Goal: Check status: Check status

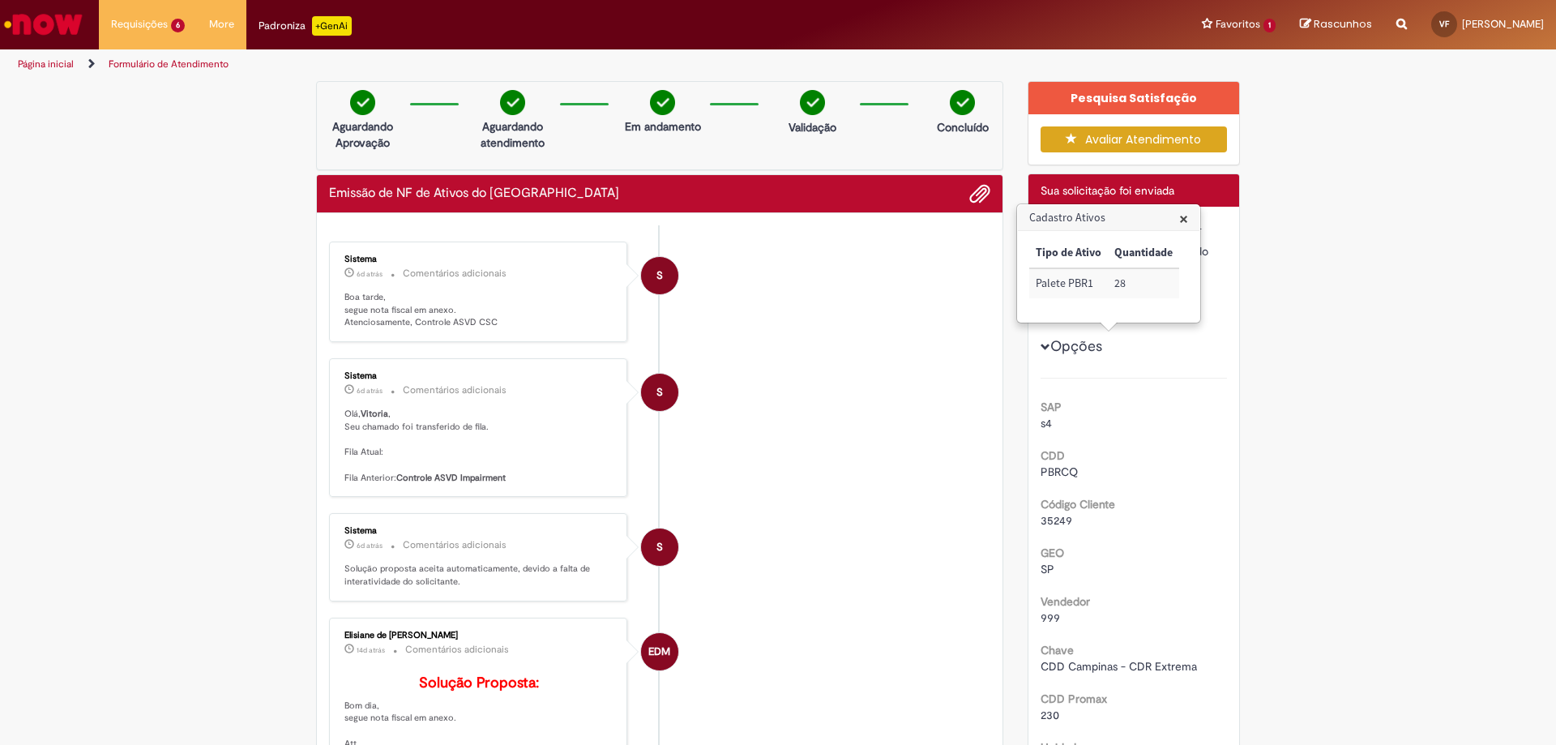
scroll to position [830, 0]
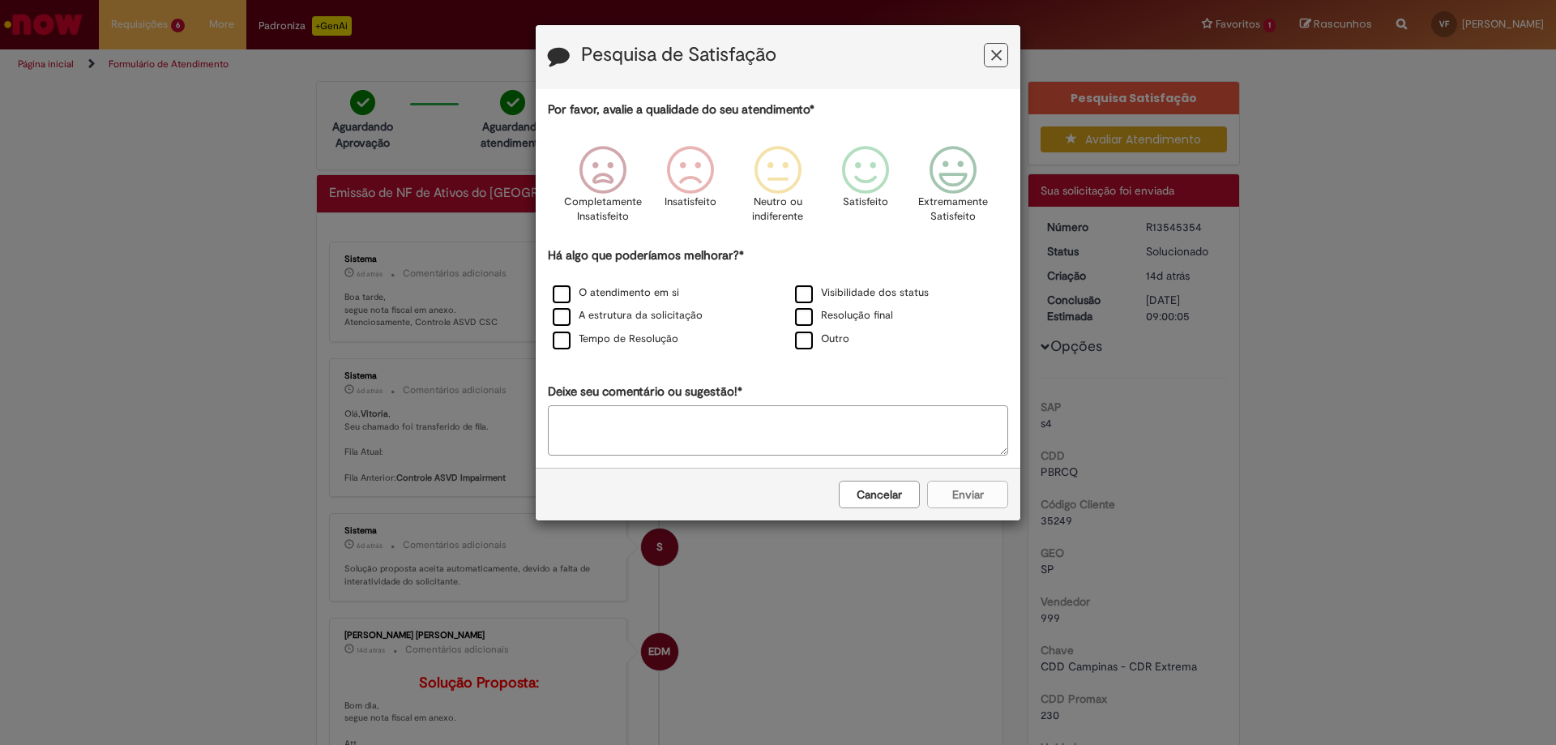
click at [997, 63] on icon "Feedback" at bounding box center [996, 55] width 11 height 17
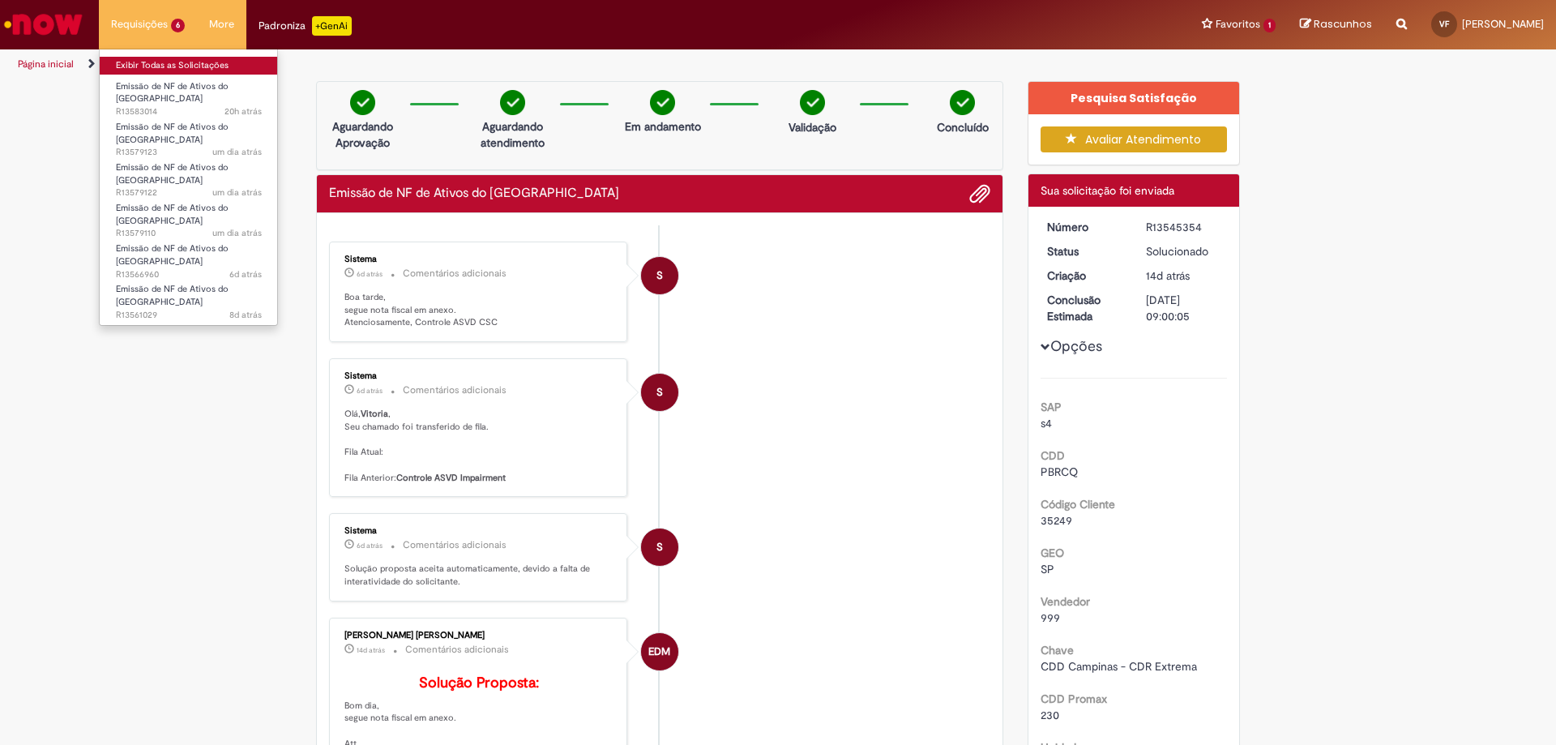
click at [156, 70] on link "Exibir Todas as Solicitações" at bounding box center [189, 66] width 178 height 18
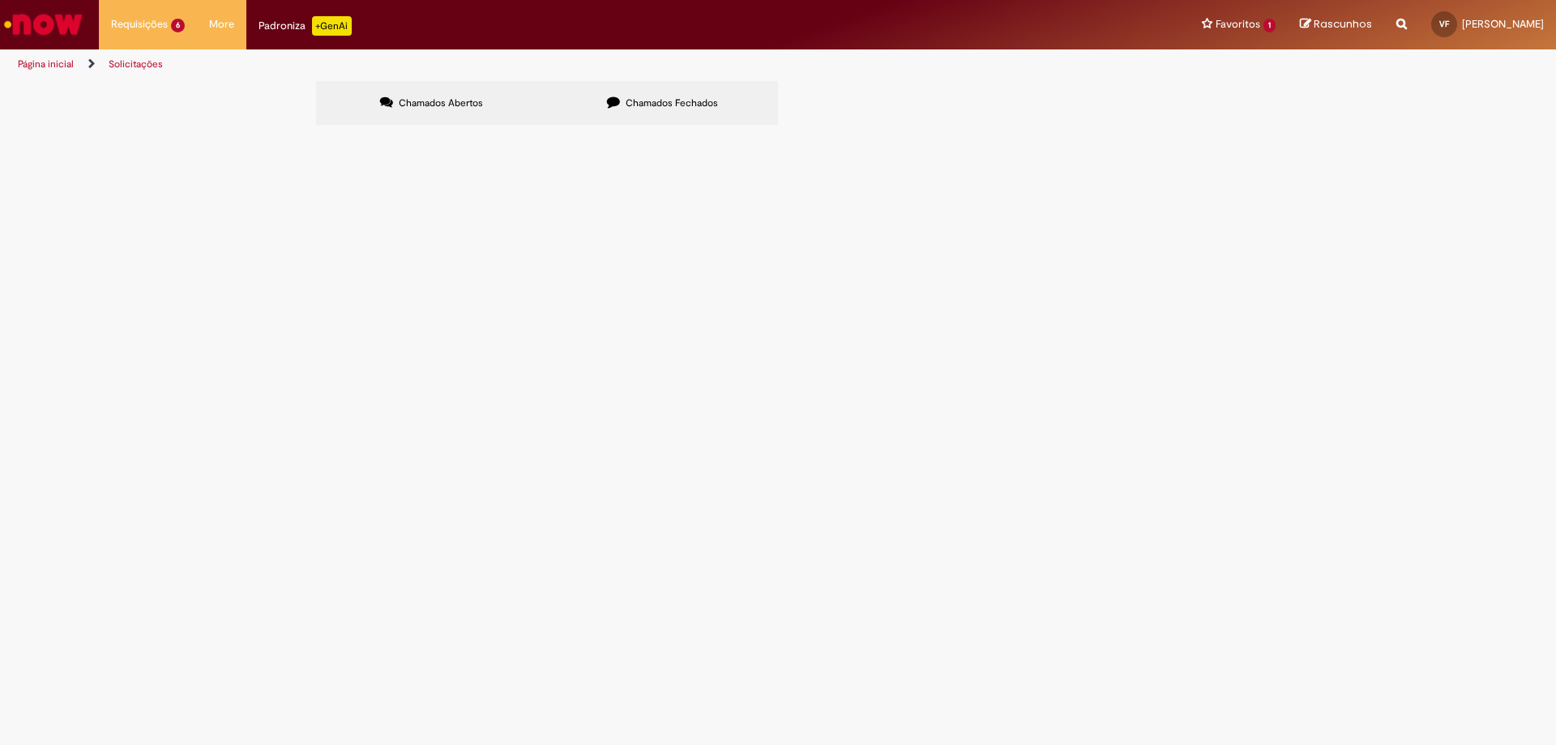
click at [636, 104] on span "Chamados Fechados" at bounding box center [672, 102] width 92 height 13
click at [0, 0] on span "R13567592" at bounding box center [0, 0] width 0 height 0
click at [0, 0] on div at bounding box center [0, 0] width 0 height 0
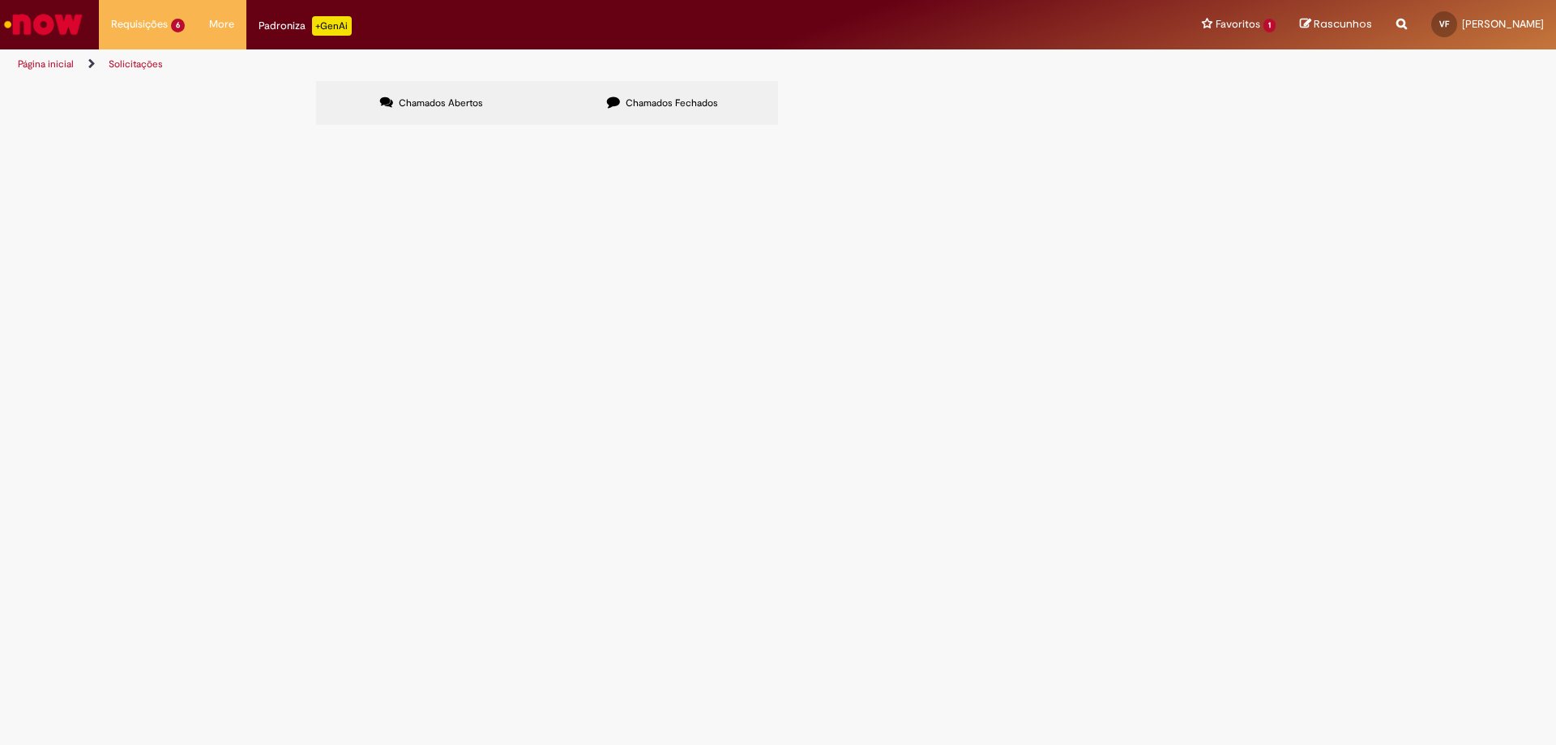
click at [707, 101] on span "Chamados Fechados" at bounding box center [672, 102] width 92 height 13
click at [0, 0] on link at bounding box center [0, 0] width 0 height 0
click at [0, 0] on span "R13545354" at bounding box center [0, 0] width 0 height 0
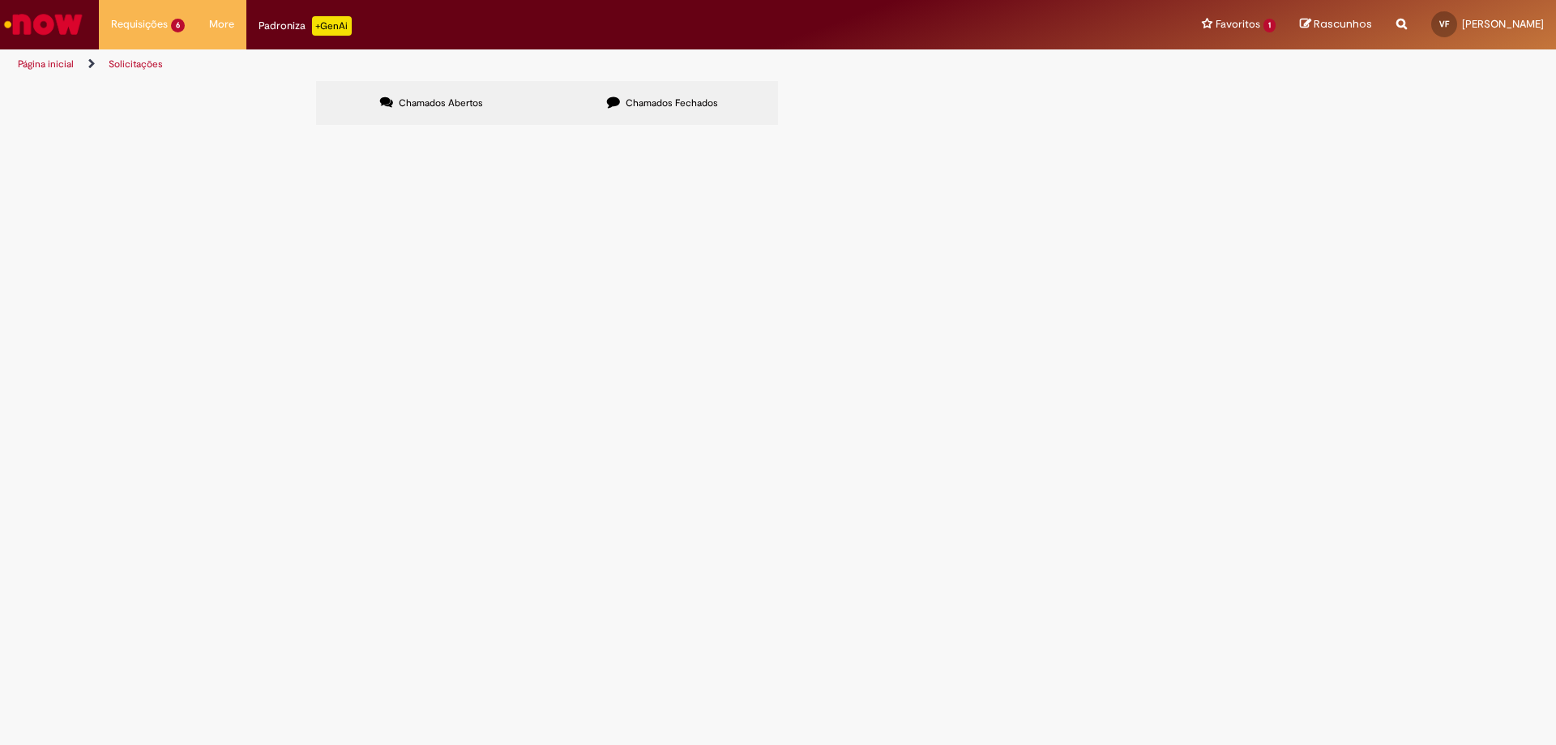
click at [349, 287] on body "Pular para o conteúdo da página Requisições 6 Exibir Todas as Solicitações Emis…" at bounding box center [778, 372] width 1556 height 745
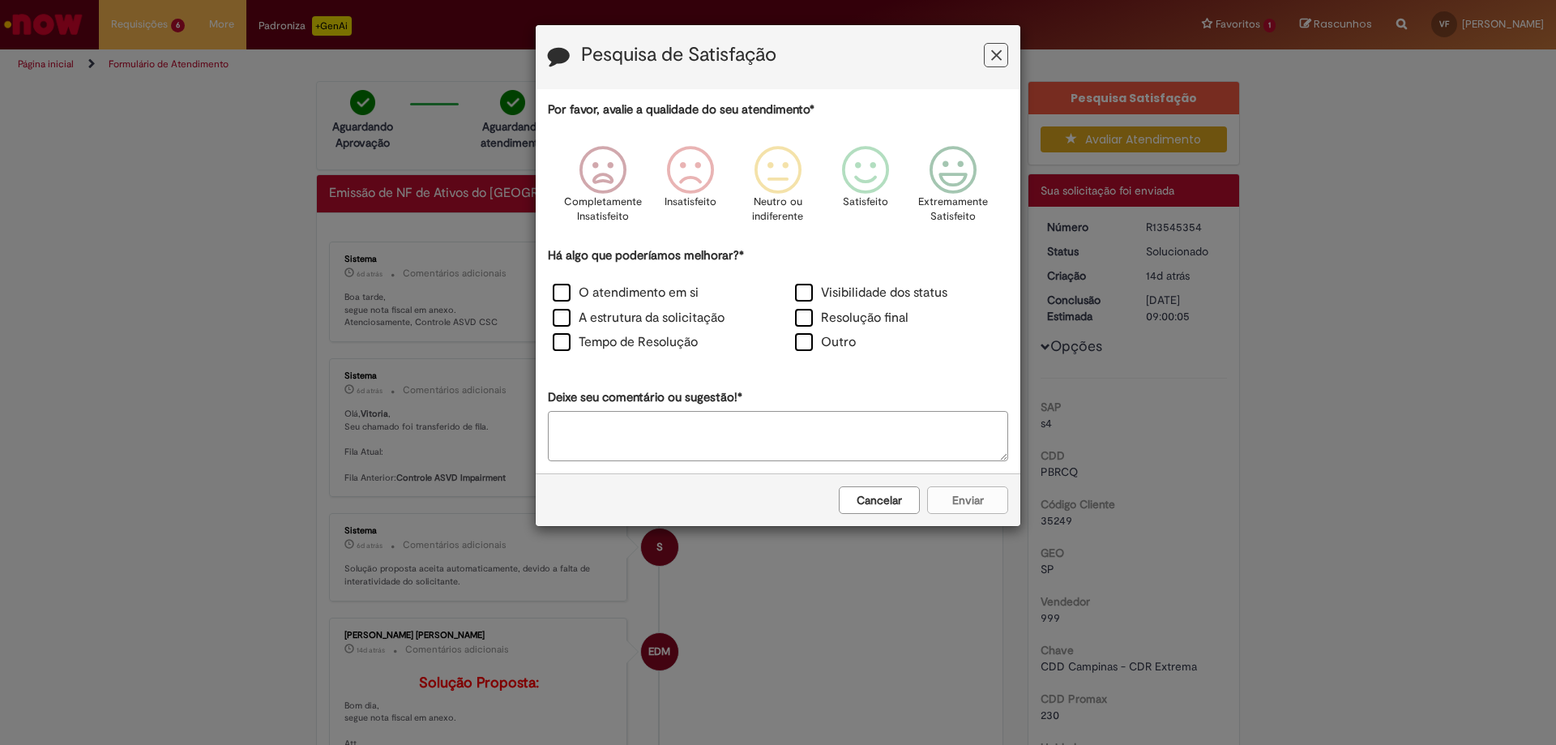
click at [994, 58] on icon "Feedback" at bounding box center [996, 55] width 11 height 17
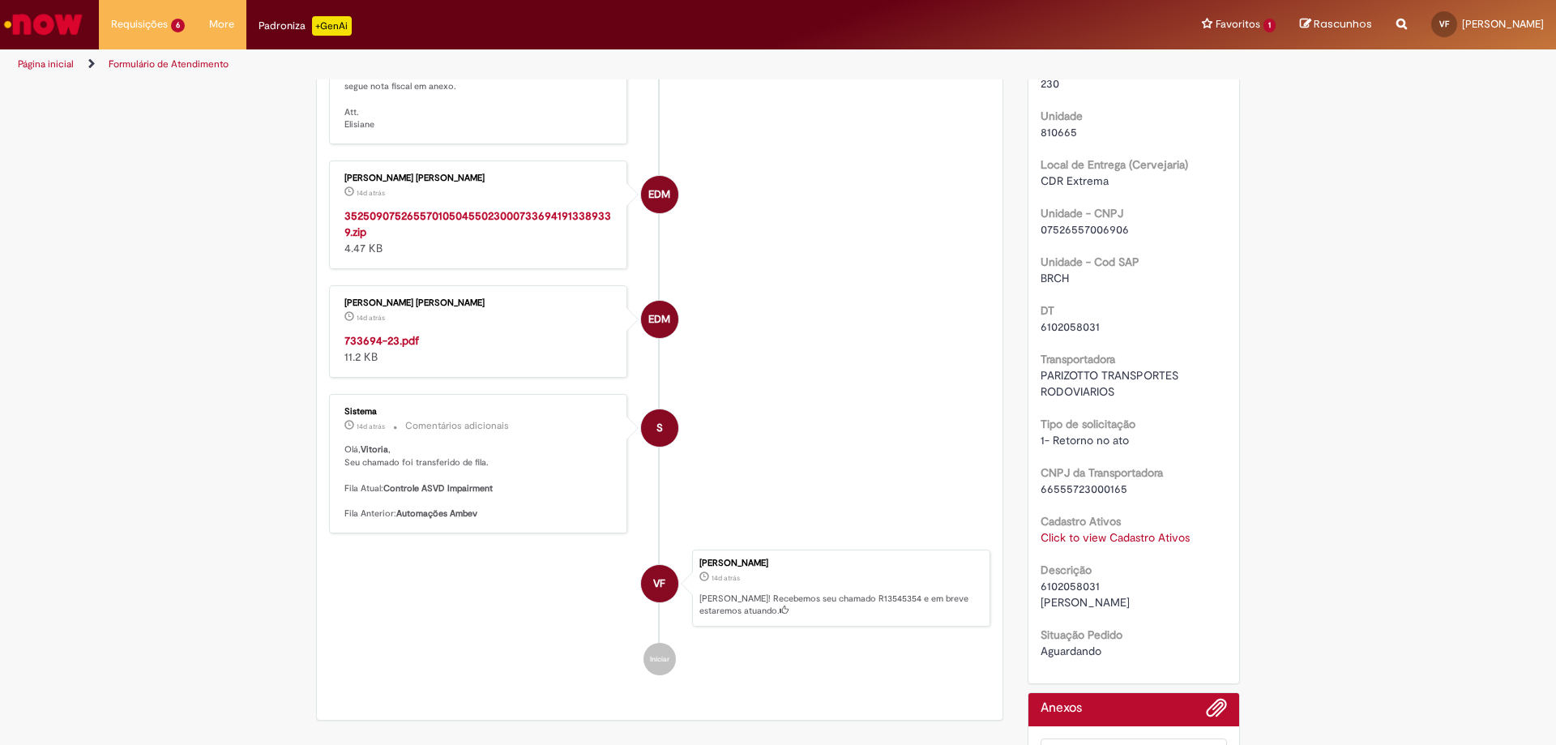
scroll to position [648, 0]
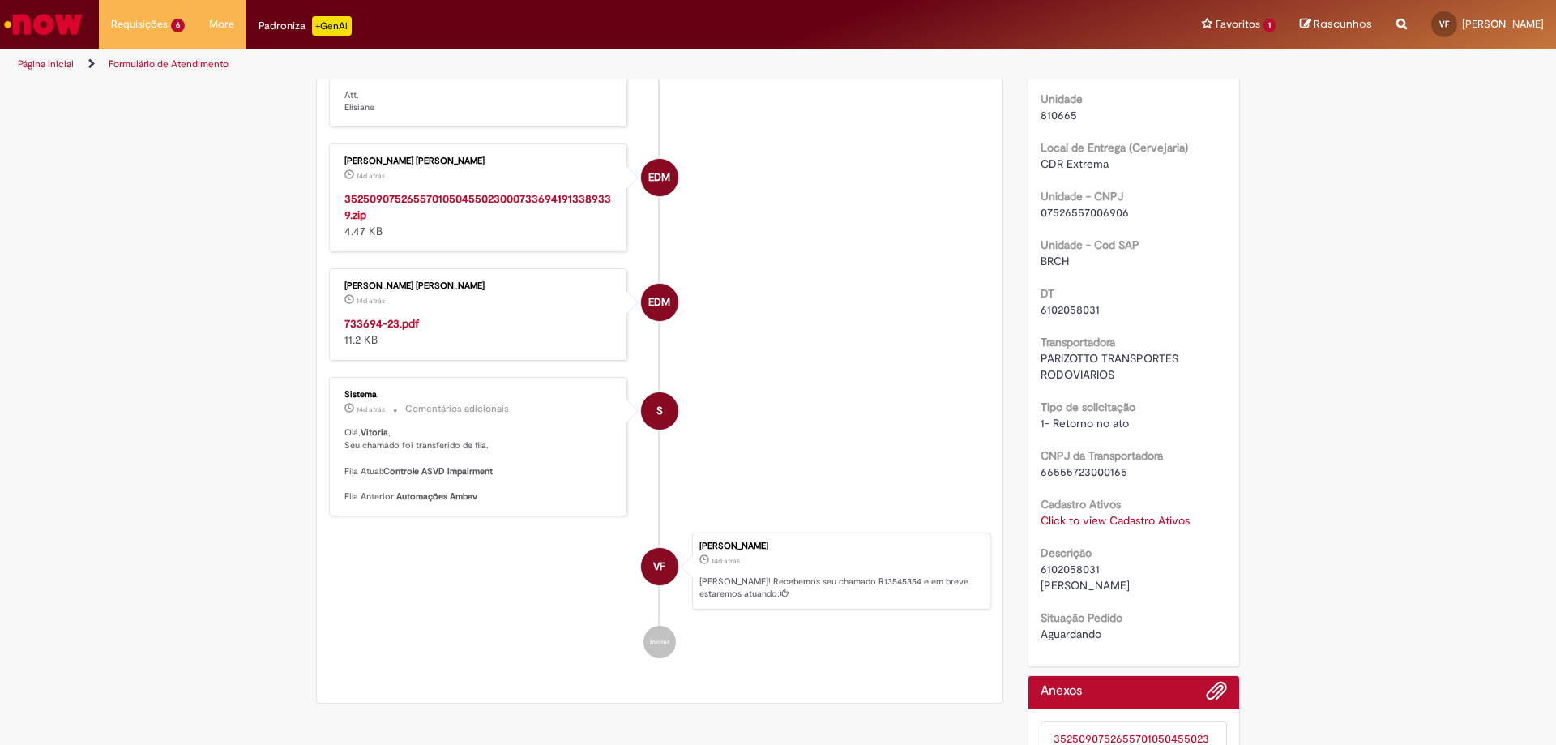
click at [1063, 524] on link "Click to view Cadastro Ativos" at bounding box center [1115, 520] width 149 height 15
click at [1181, 405] on span "×" at bounding box center [1183, 400] width 9 height 22
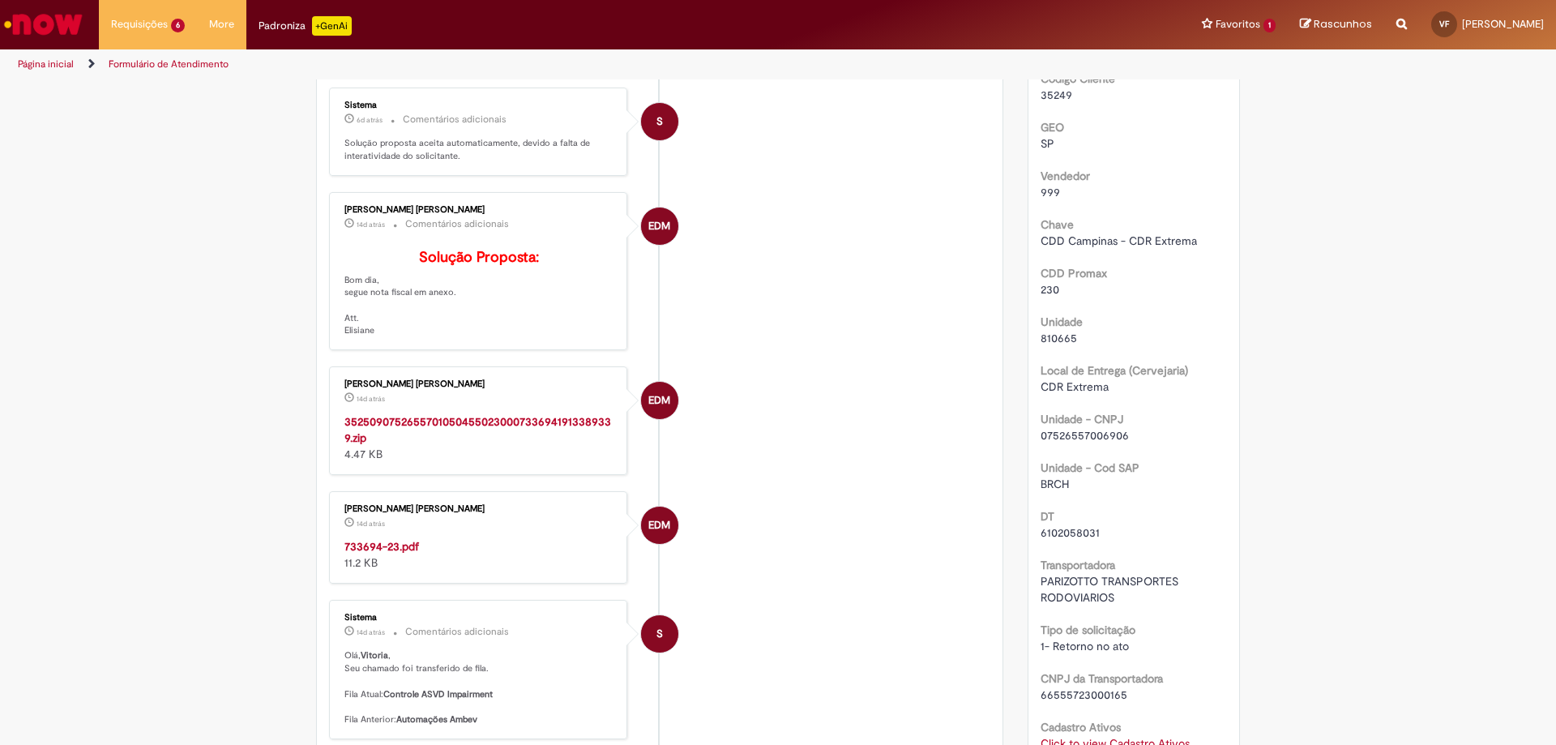
scroll to position [405, 0]
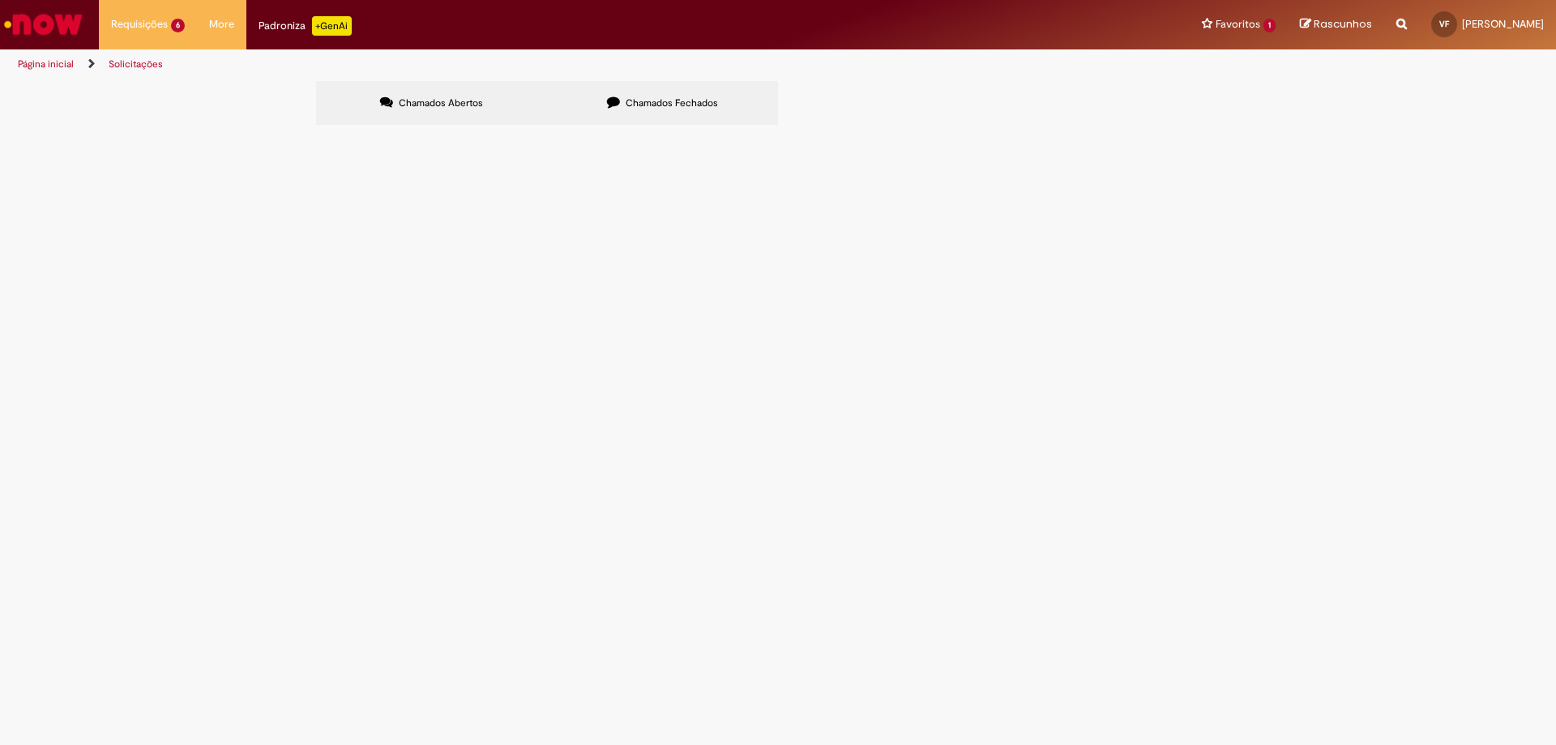
click at [694, 93] on label "Chamados Fechados" at bounding box center [662, 103] width 231 height 44
click at [0, 0] on link at bounding box center [0, 0] width 0 height 0
click at [0, 0] on span "R13557611" at bounding box center [0, 0] width 0 height 0
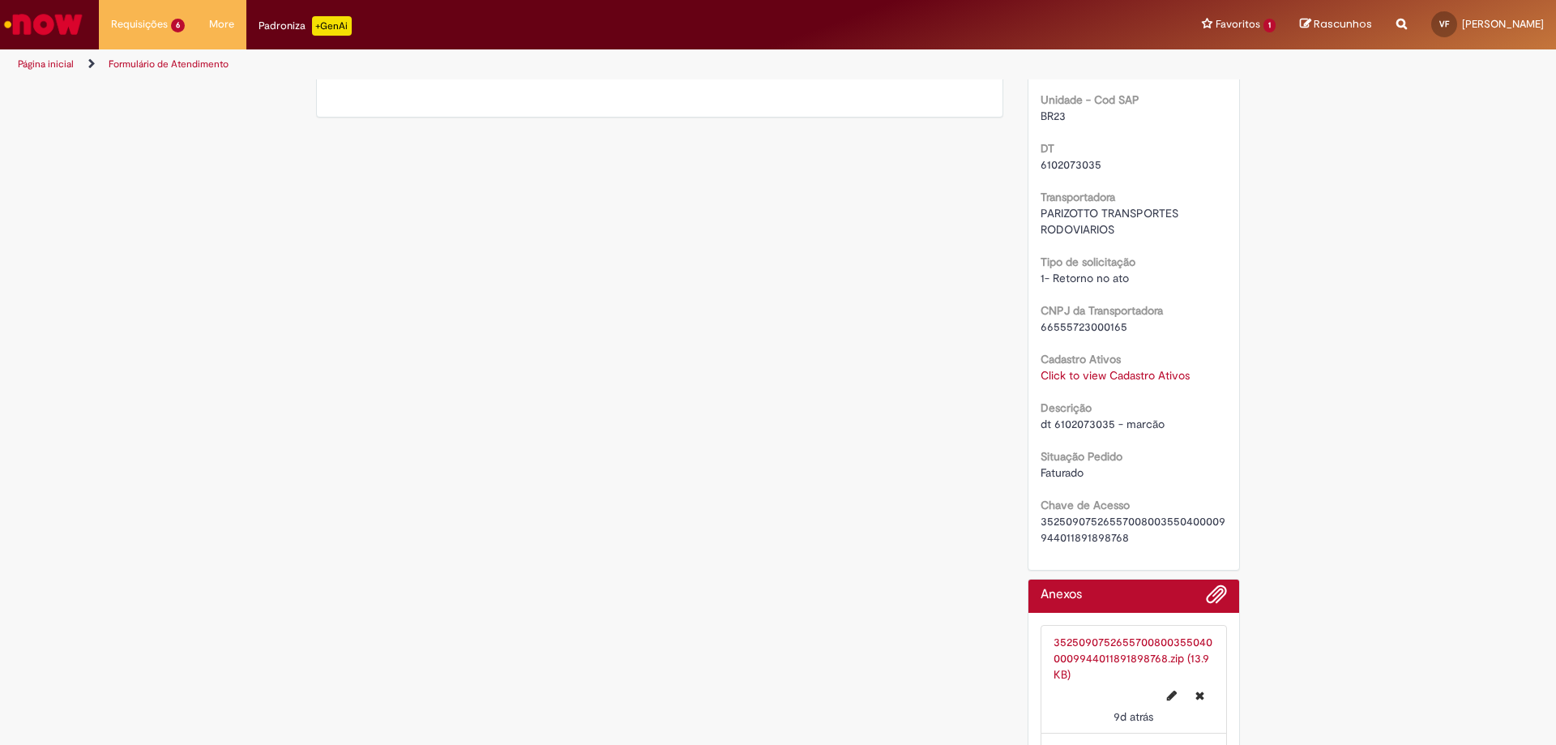
scroll to position [973, 0]
click at [1058, 382] on link "Click to view Cadastro Ativos" at bounding box center [1115, 374] width 149 height 15
click at [1179, 268] on span "×" at bounding box center [1183, 270] width 9 height 22
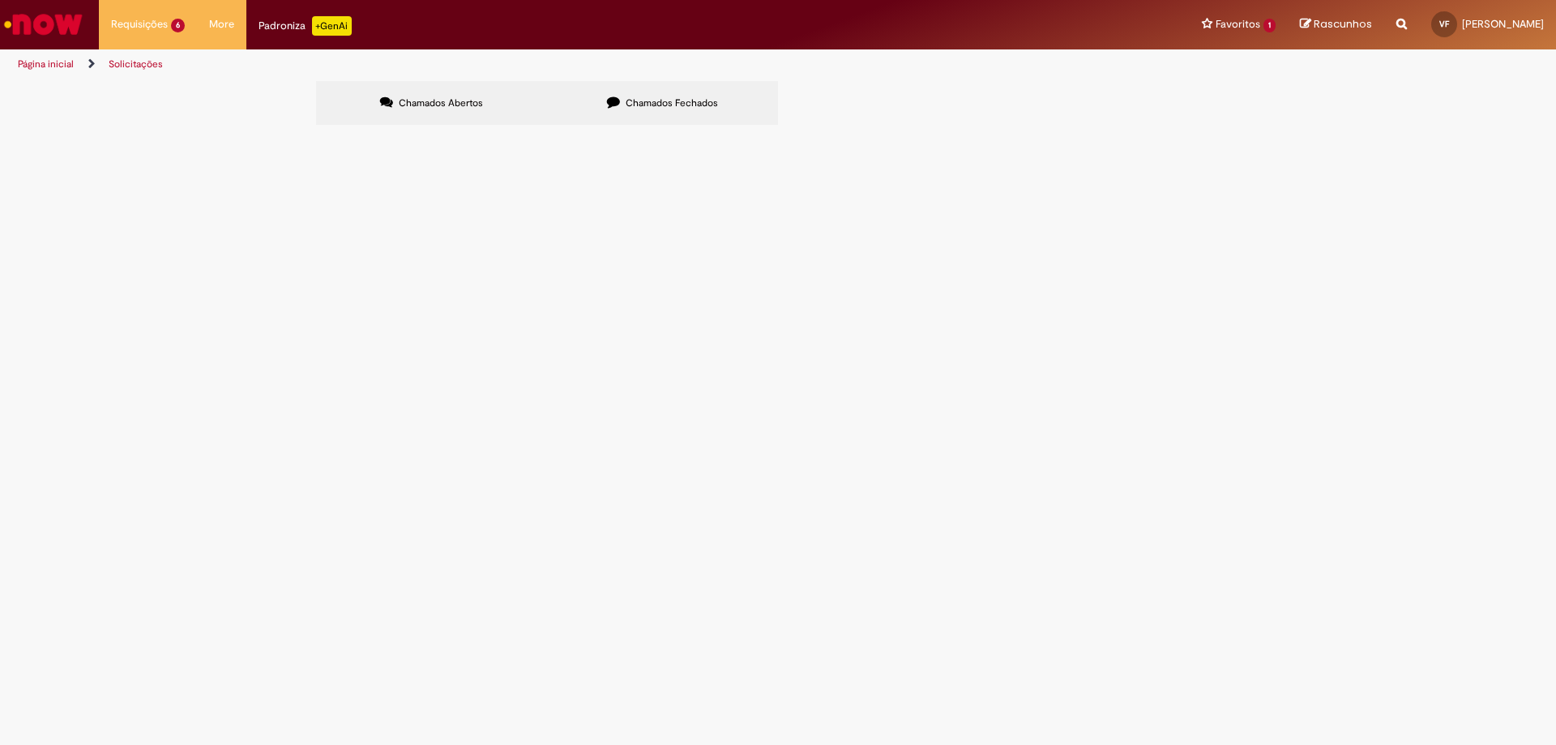
click at [683, 103] on span "Chamados Fechados" at bounding box center [672, 102] width 92 height 13
click at [0, 0] on icon at bounding box center [0, 0] width 0 height 0
click at [0, 0] on span "R13562931" at bounding box center [0, 0] width 0 height 0
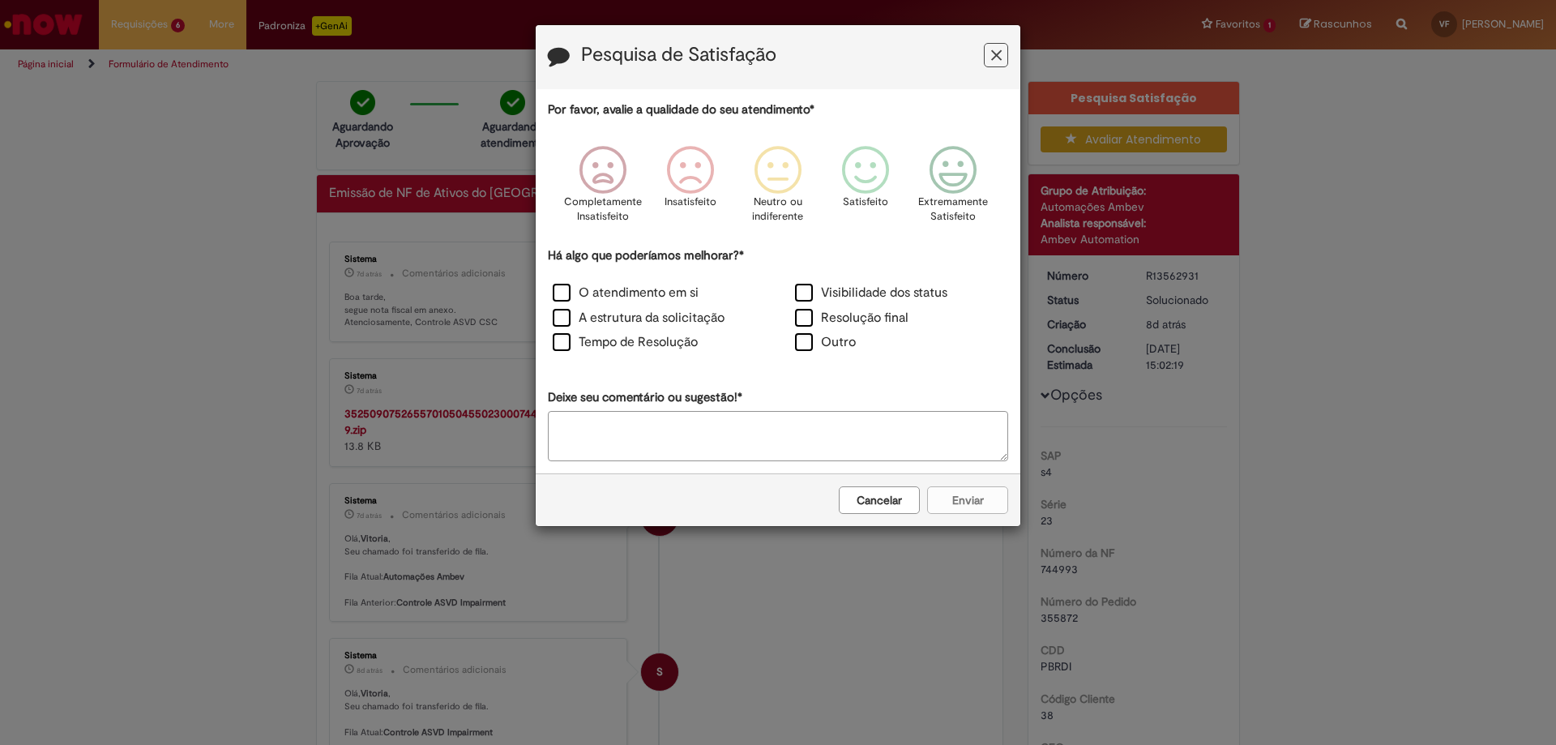
click at [988, 62] on button "Feedback" at bounding box center [996, 55] width 24 height 24
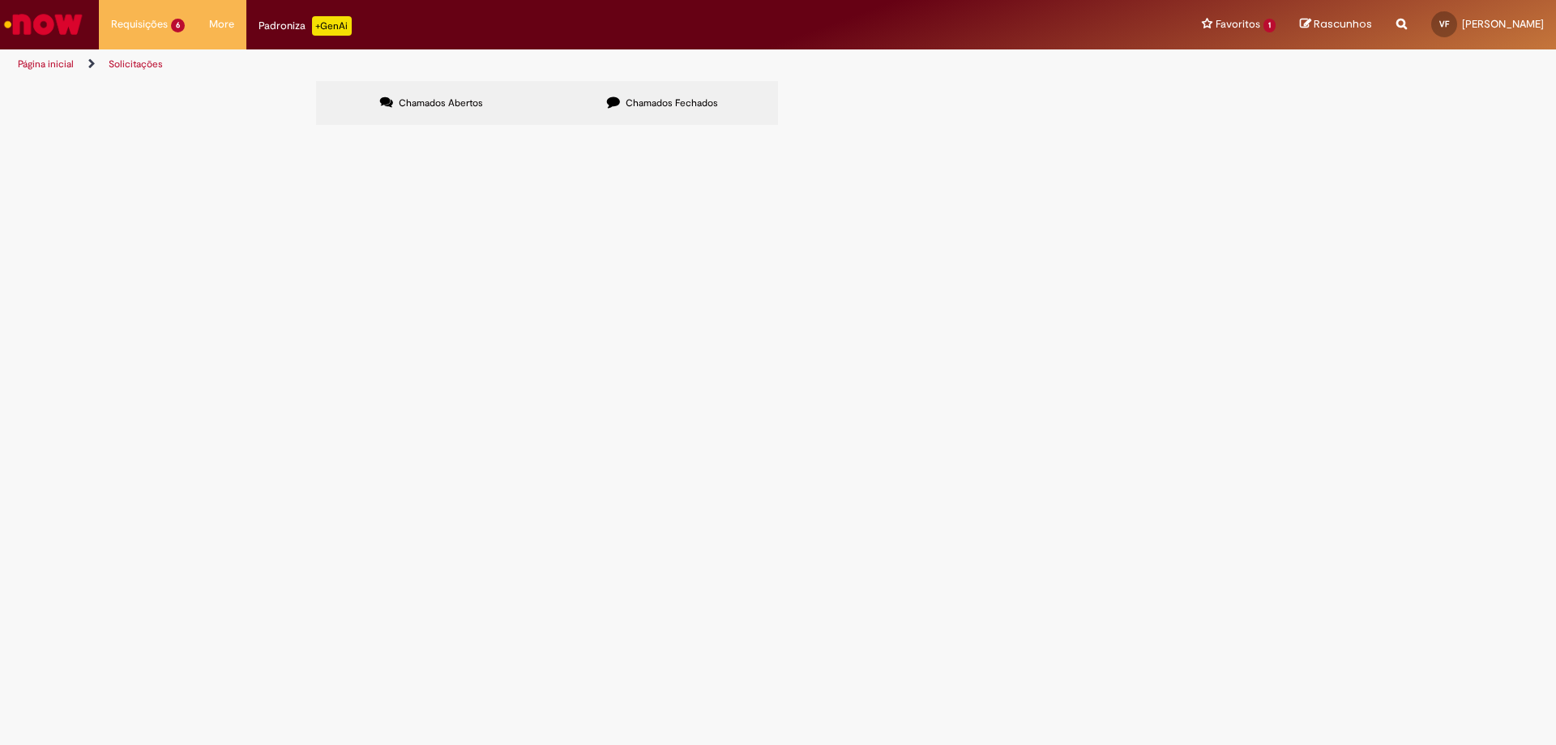
click at [653, 107] on span "Chamados Fechados" at bounding box center [672, 102] width 92 height 13
click at [0, 0] on link at bounding box center [0, 0] width 0 height 0
click at [0, 0] on span "R13561023" at bounding box center [0, 0] width 0 height 0
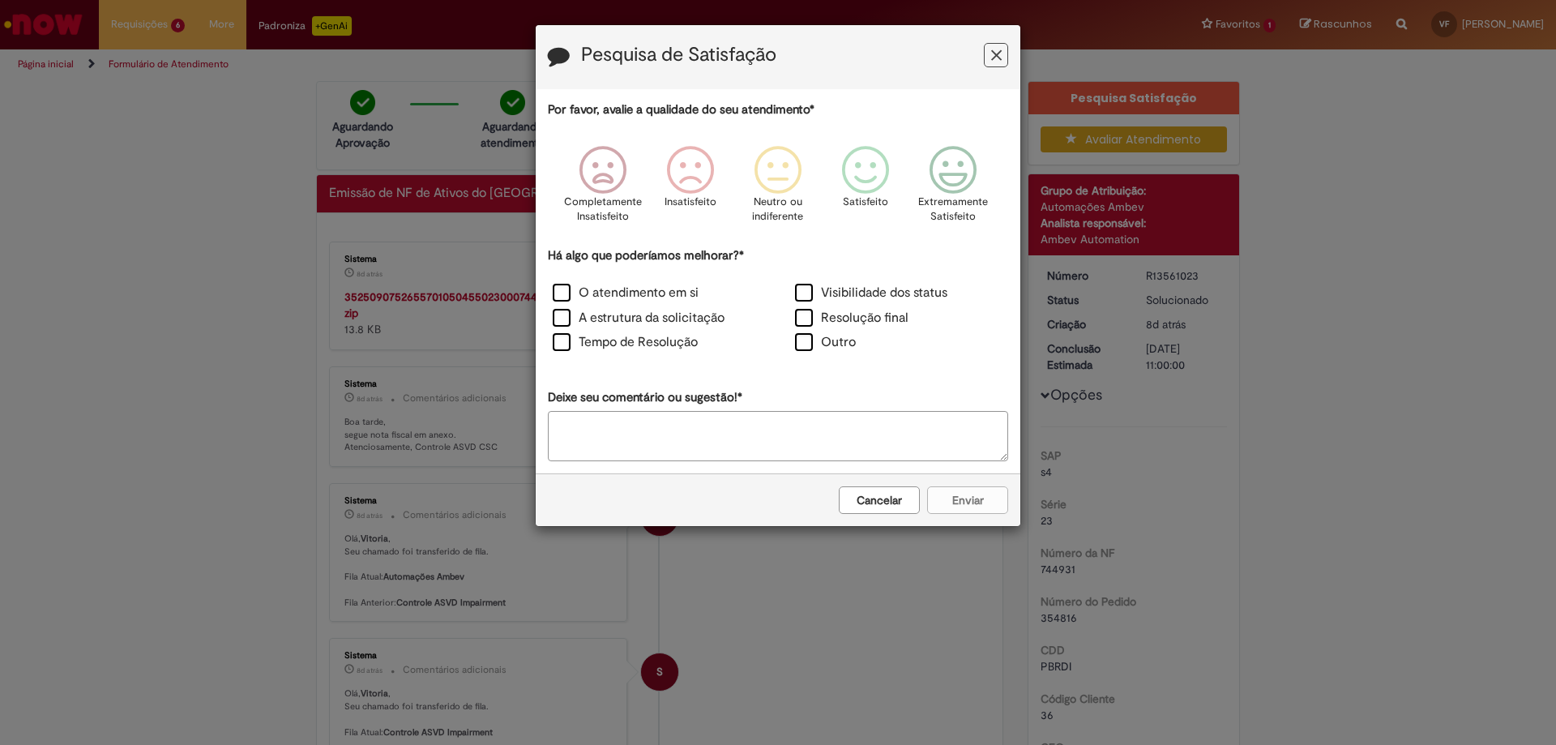
click at [990, 55] on button "Feedback" at bounding box center [996, 55] width 24 height 24
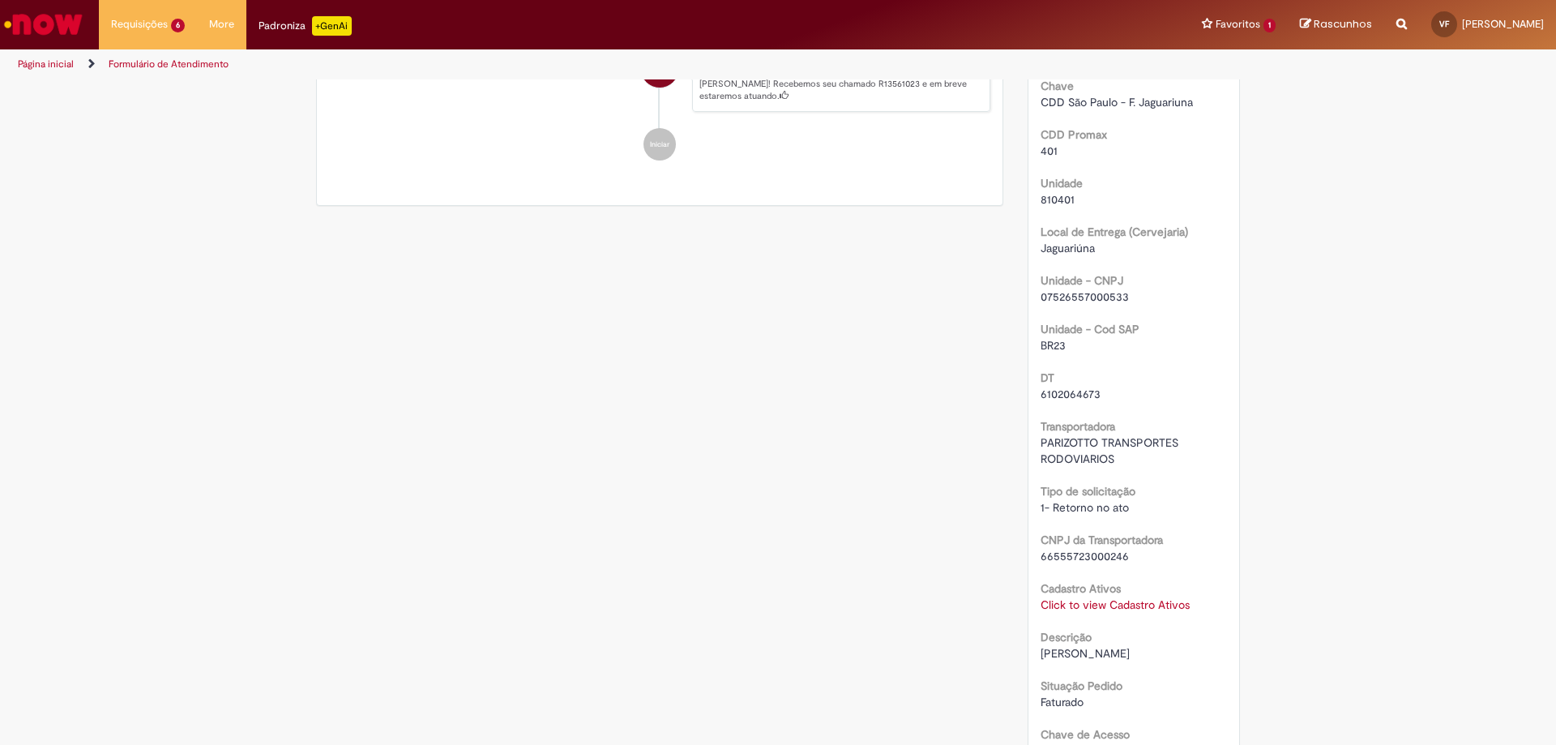
scroll to position [811, 0]
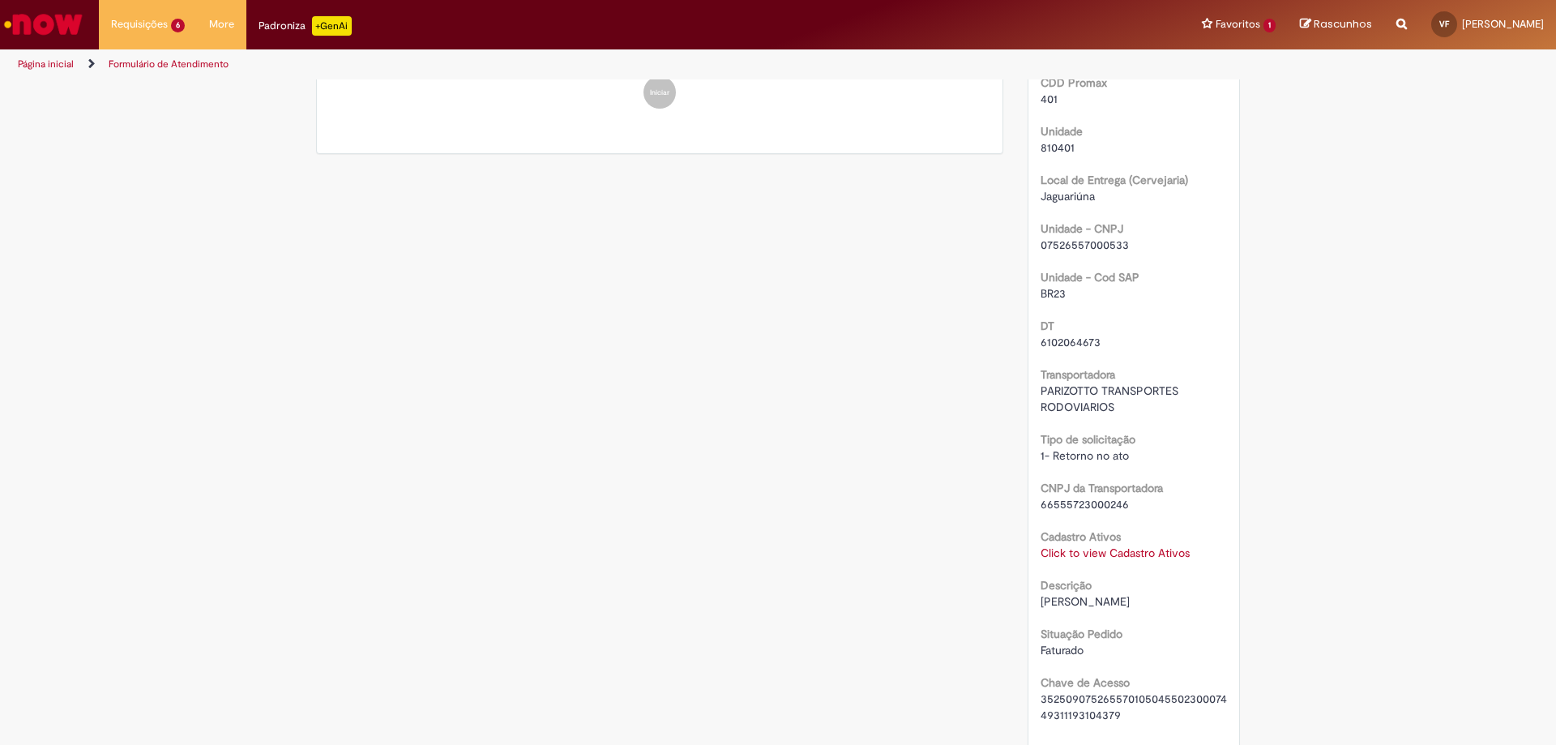
click at [1109, 551] on link "Click to view Cadastro Ativos" at bounding box center [1115, 553] width 149 height 15
click at [1192, 439] on h3 "Cadastro Ativos" at bounding box center [1109, 432] width 182 height 26
click at [1190, 434] on h3 "Cadastro Ativos" at bounding box center [1109, 432] width 182 height 26
click at [1185, 433] on span "×" at bounding box center [1183, 433] width 9 height 22
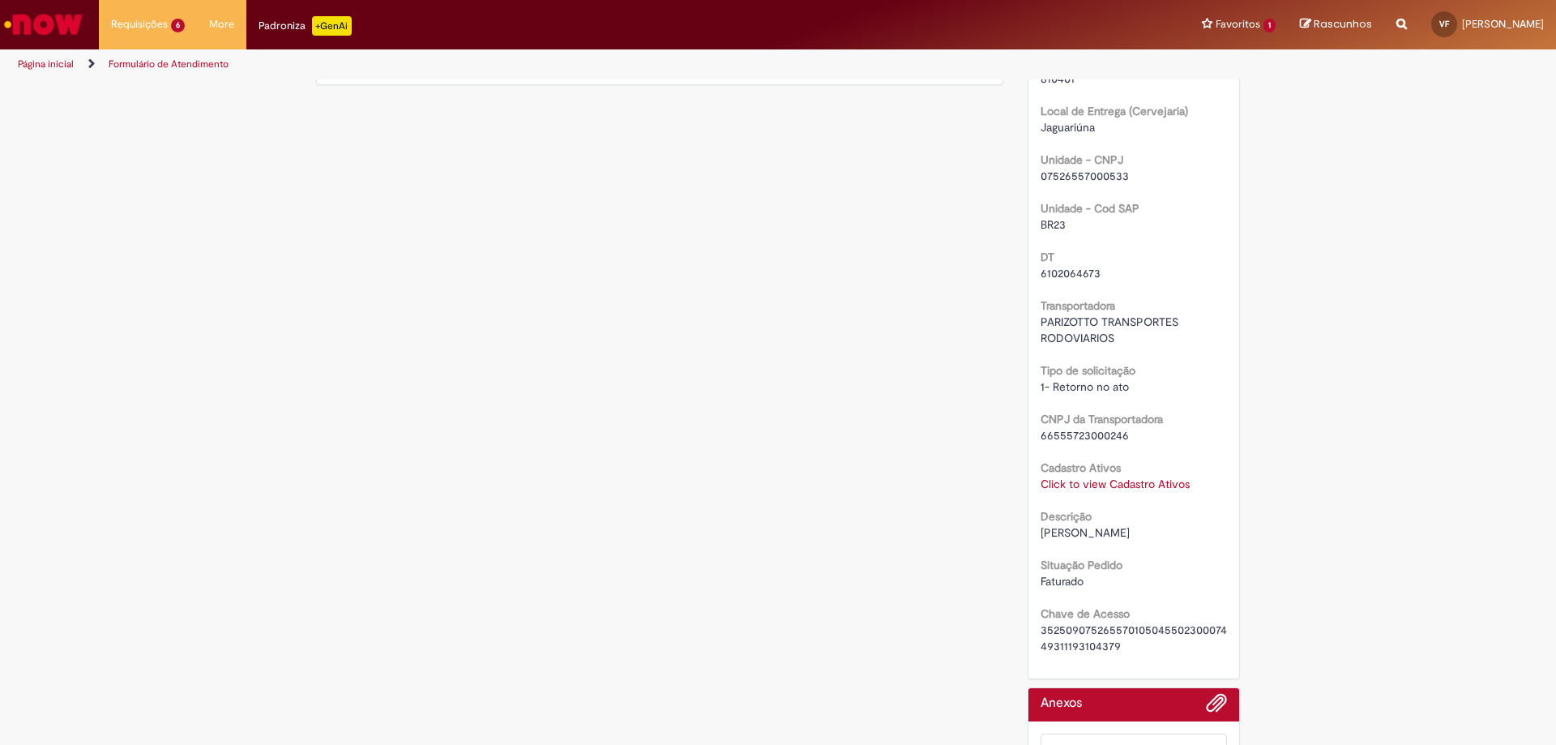
scroll to position [892, 0]
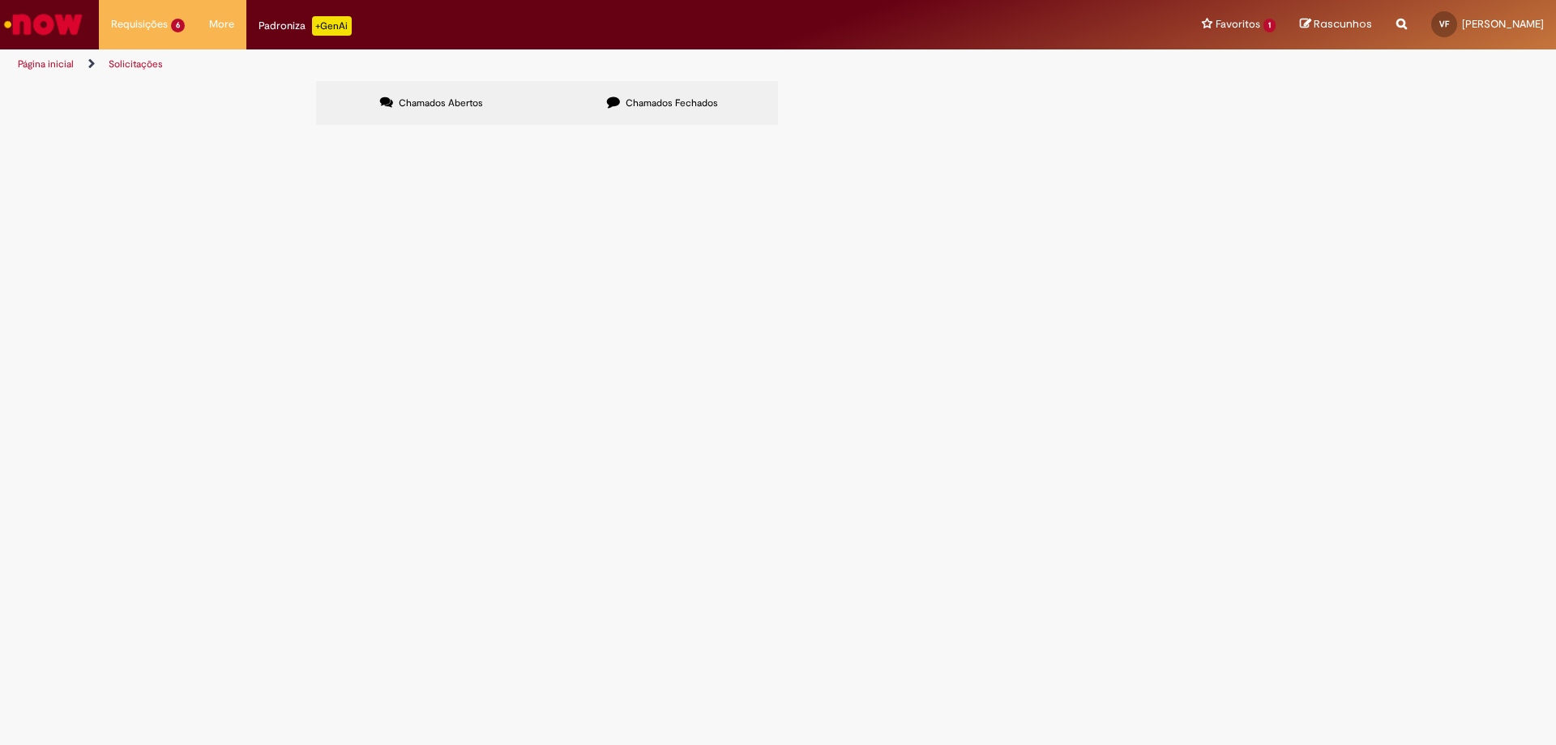
drag, startPoint x: 669, startPoint y: 372, endPoint x: 766, endPoint y: 366, distance: 97.5
click at [0, 0] on td "[PERSON_NAME] 55pl" at bounding box center [0, 0] width 0 height 0
click at [0, 0] on span "R13561029" at bounding box center [0, 0] width 0 height 0
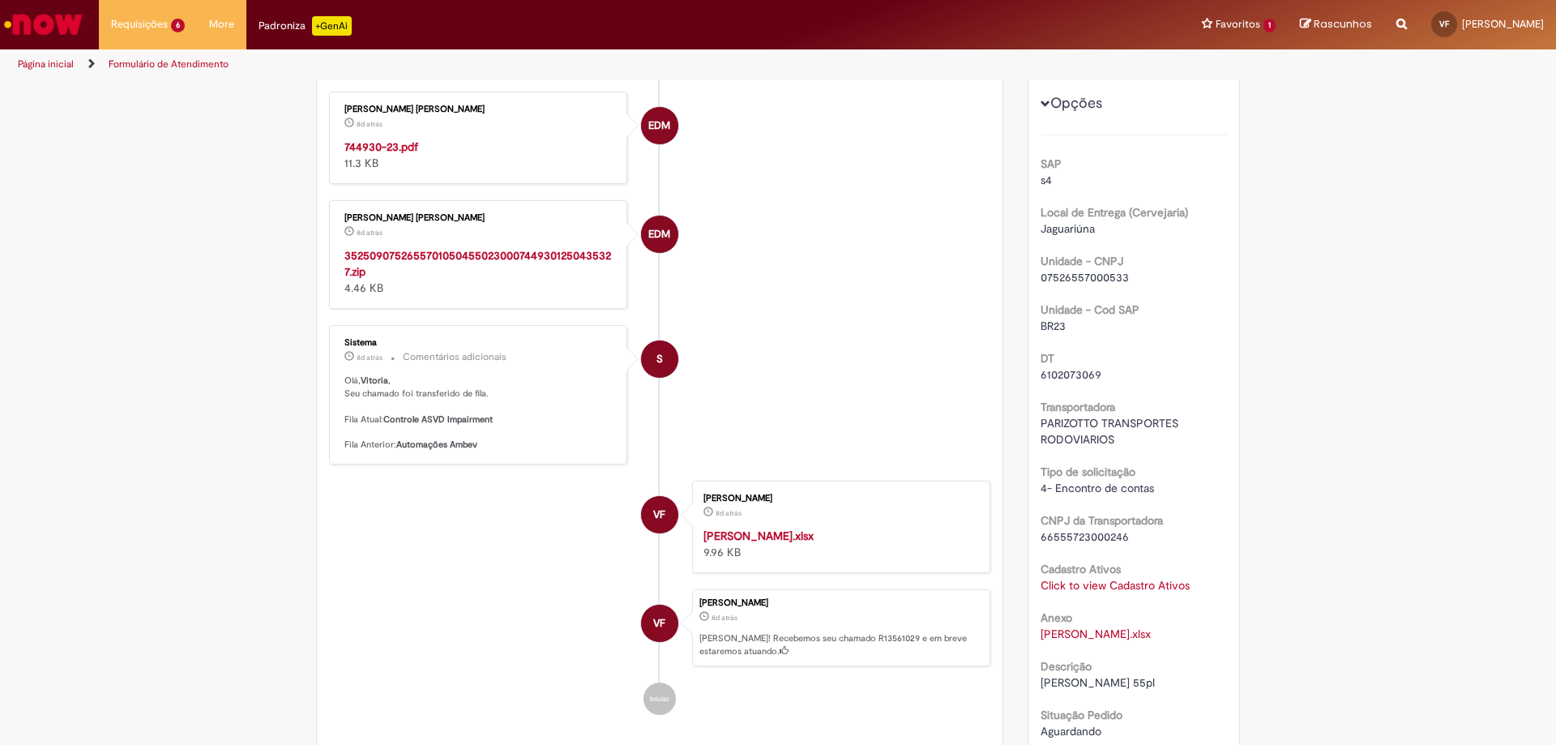
scroll to position [405, 0]
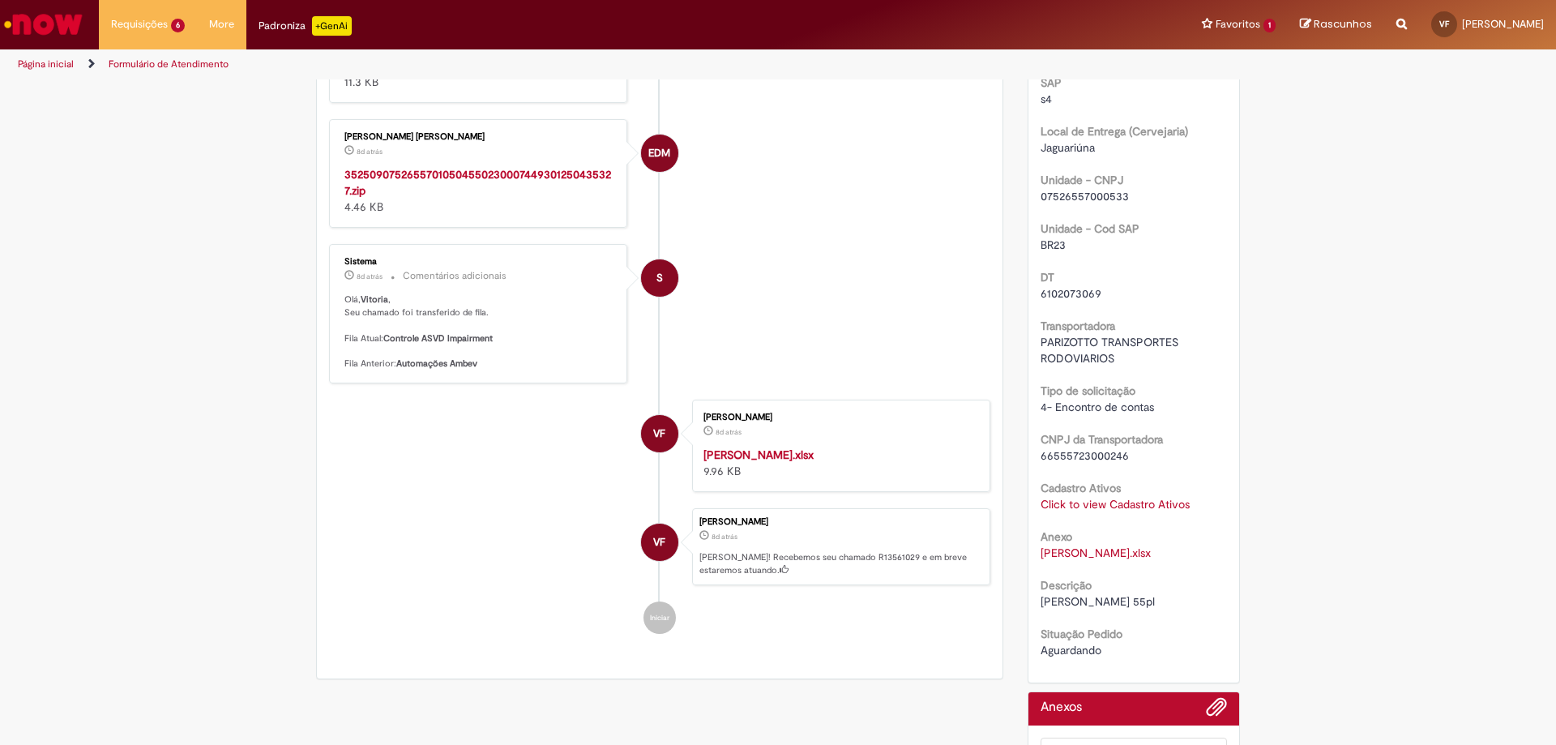
click at [1076, 502] on link "Click to view Cadastro Ativos" at bounding box center [1115, 504] width 149 height 15
click at [1185, 390] on span "×" at bounding box center [1183, 384] width 9 height 22
click at [1088, 550] on link "[PERSON_NAME].xlsx" at bounding box center [1096, 553] width 110 height 15
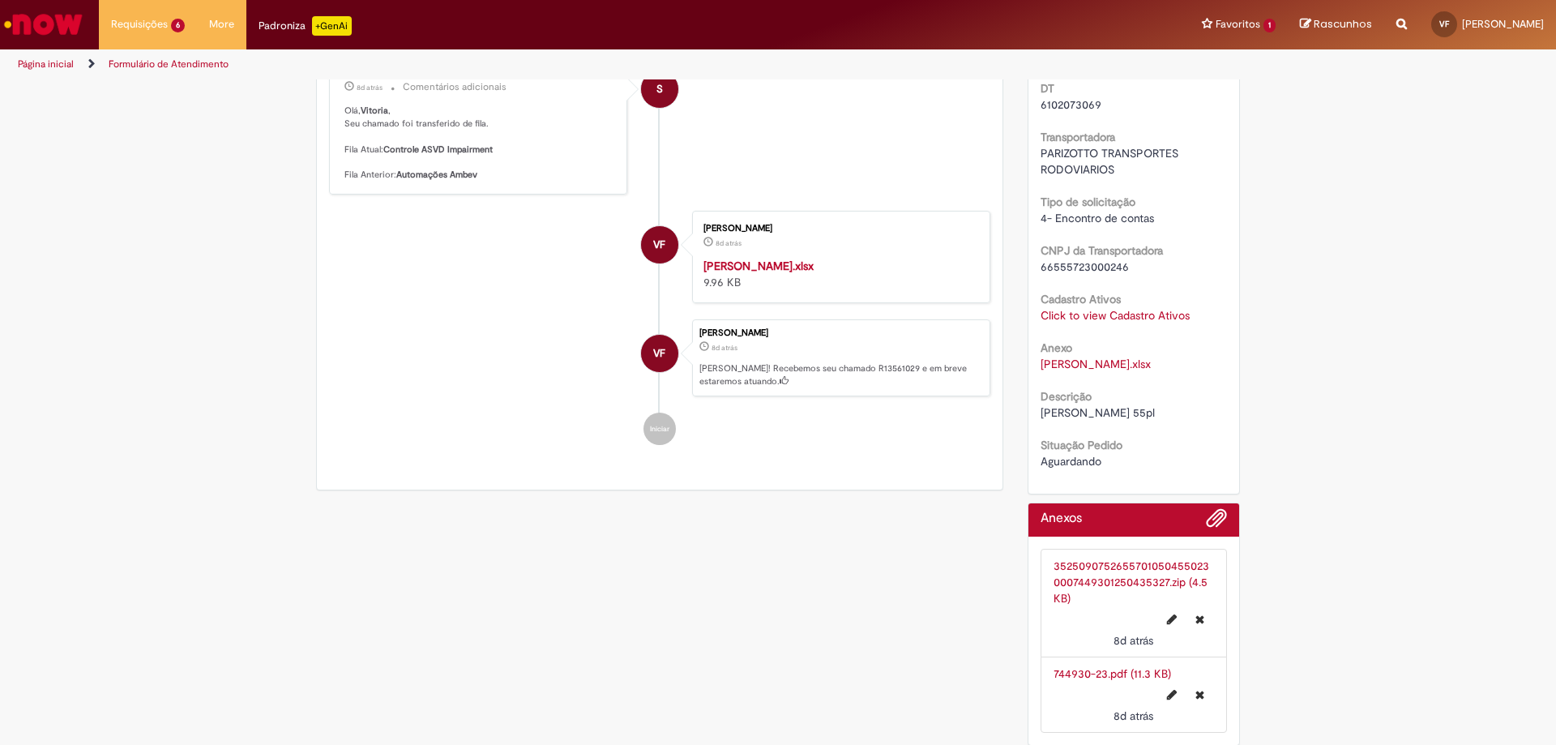
scroll to position [603, 0]
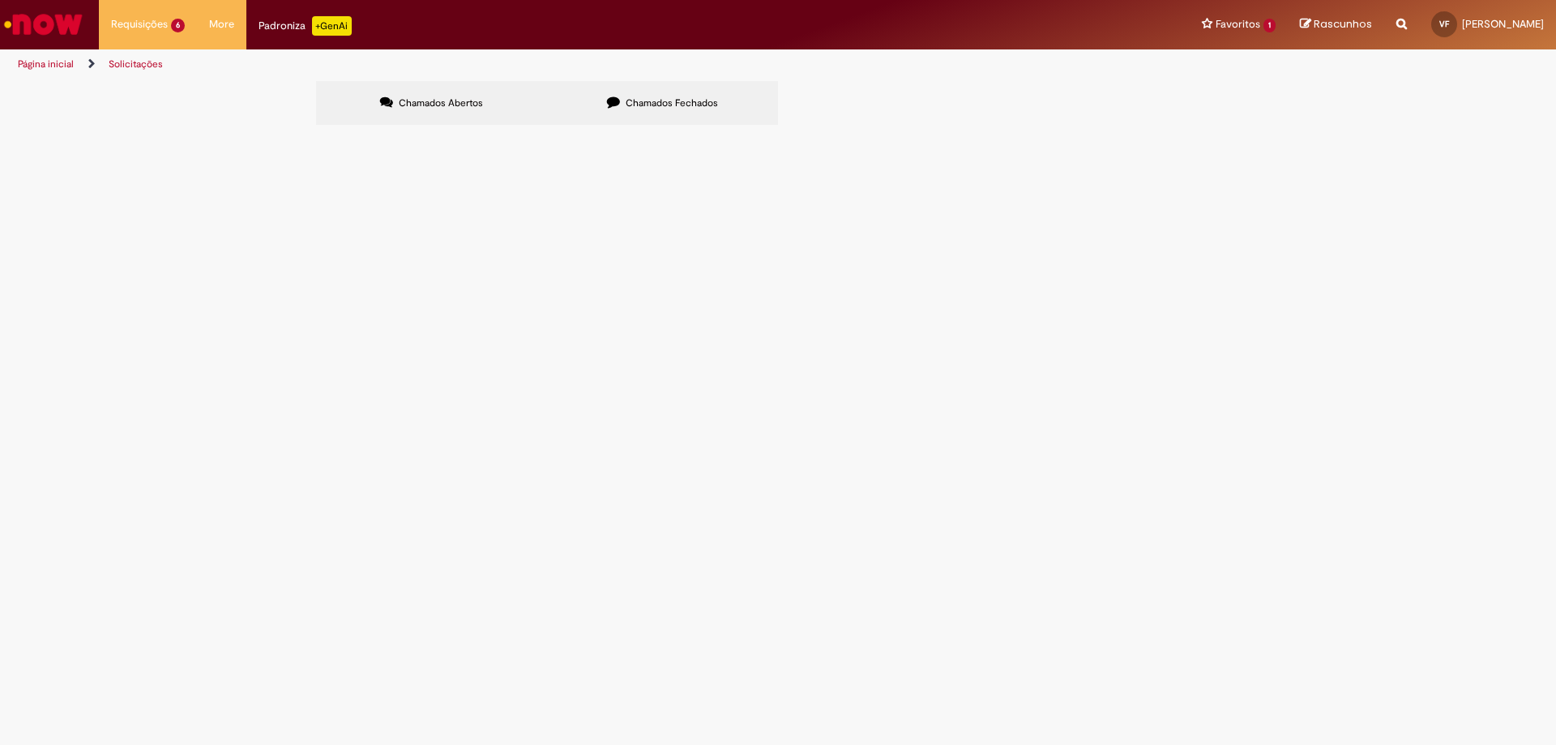
click at [626, 89] on label "Chamados Fechados" at bounding box center [662, 103] width 231 height 44
click at [0, 0] on link at bounding box center [0, 0] width 0 height 0
click at [0, 0] on span "R13541573" at bounding box center [0, 0] width 0 height 0
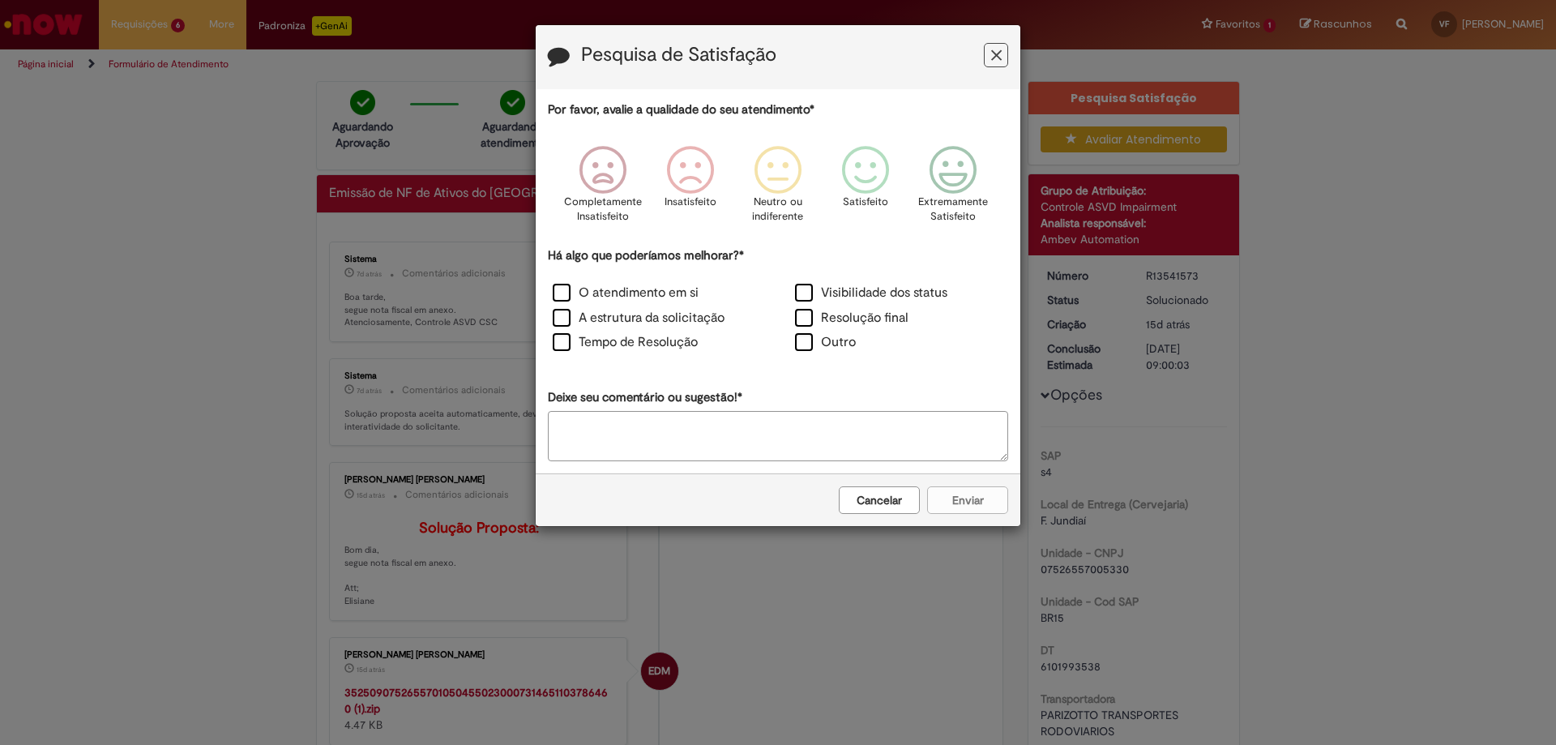
click at [1004, 51] on button "Feedback" at bounding box center [996, 55] width 24 height 24
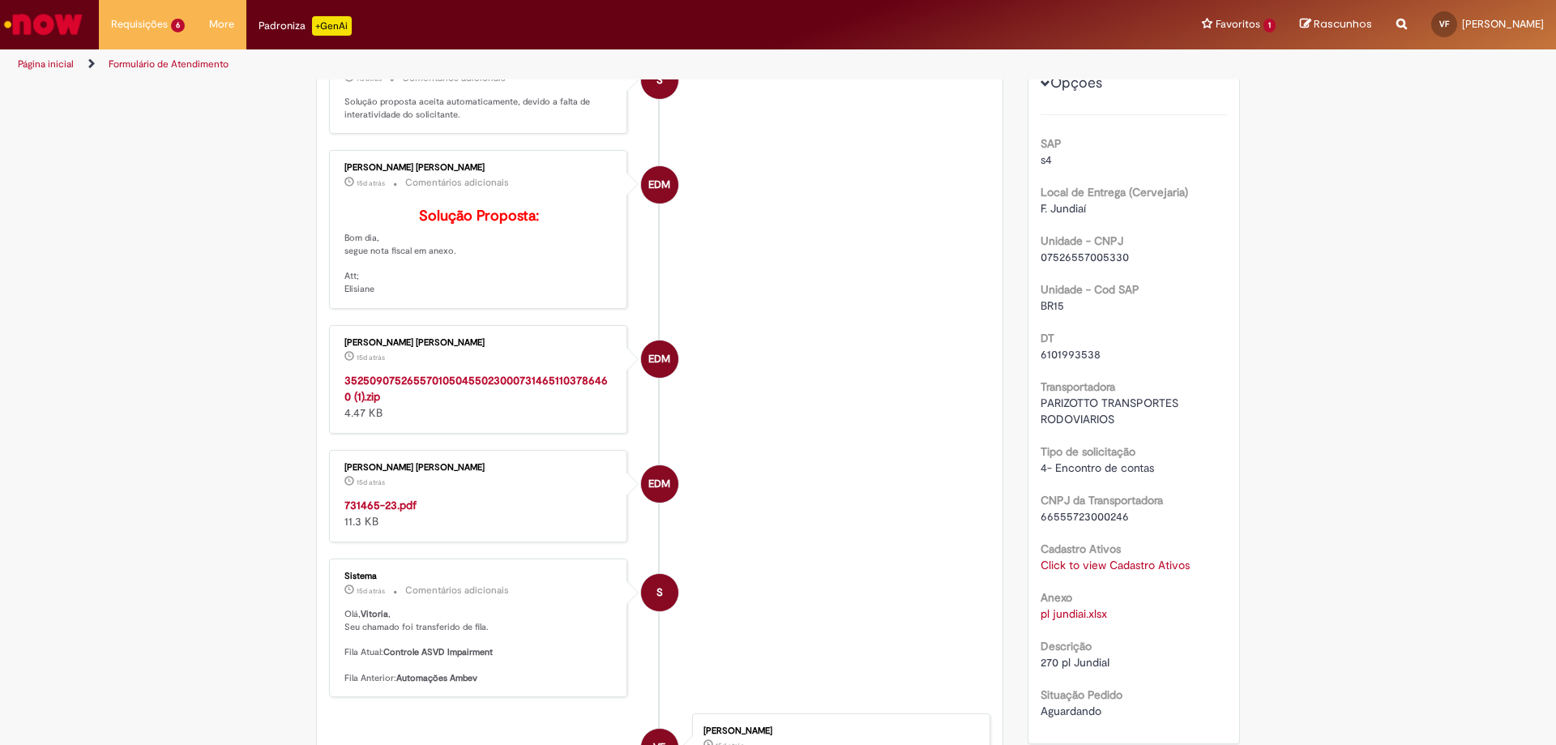
scroll to position [405, 0]
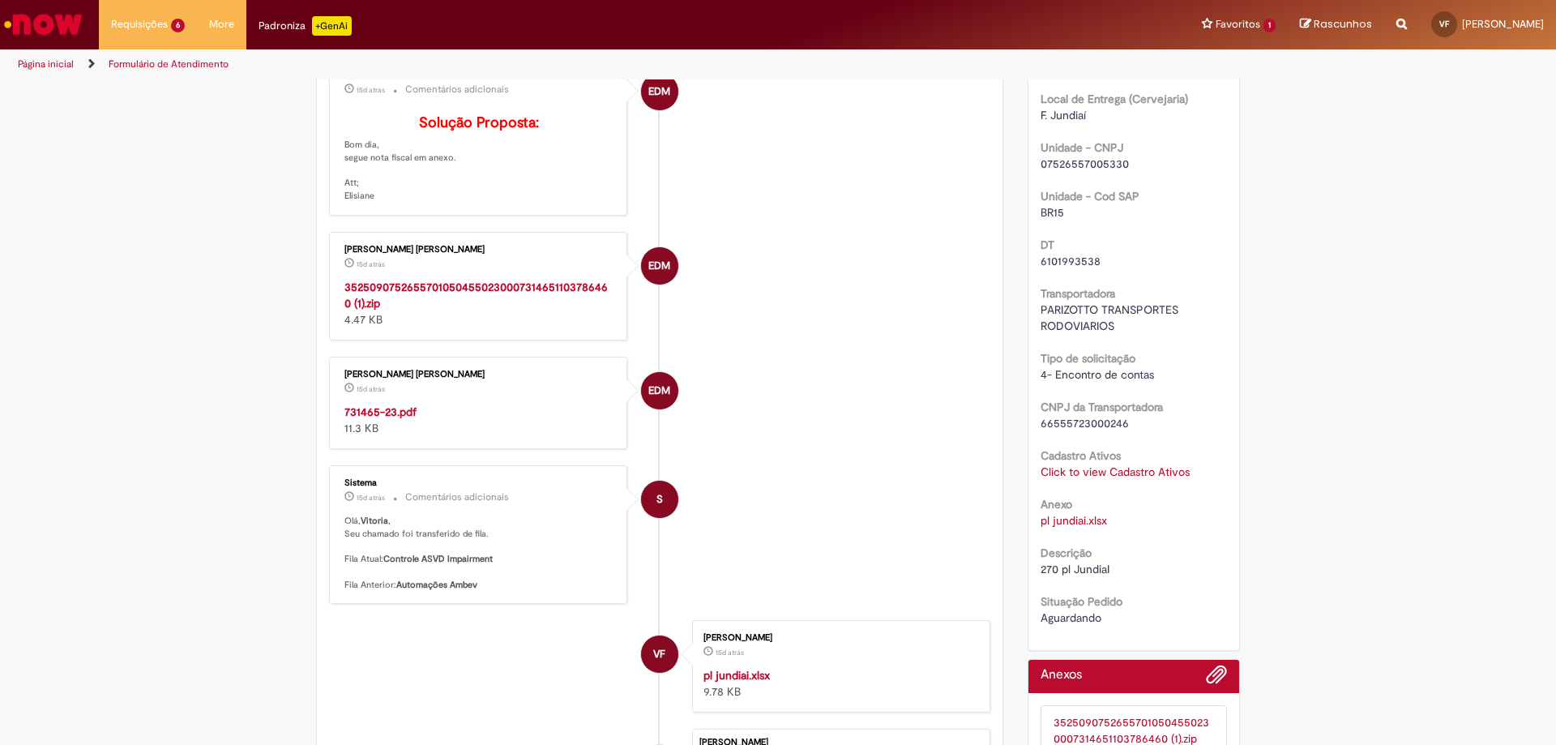
click at [1074, 518] on link "pl jundiai.xlsx" at bounding box center [1074, 520] width 66 height 15
